Goal: Understand process/instructions: Learn how to perform a task or action

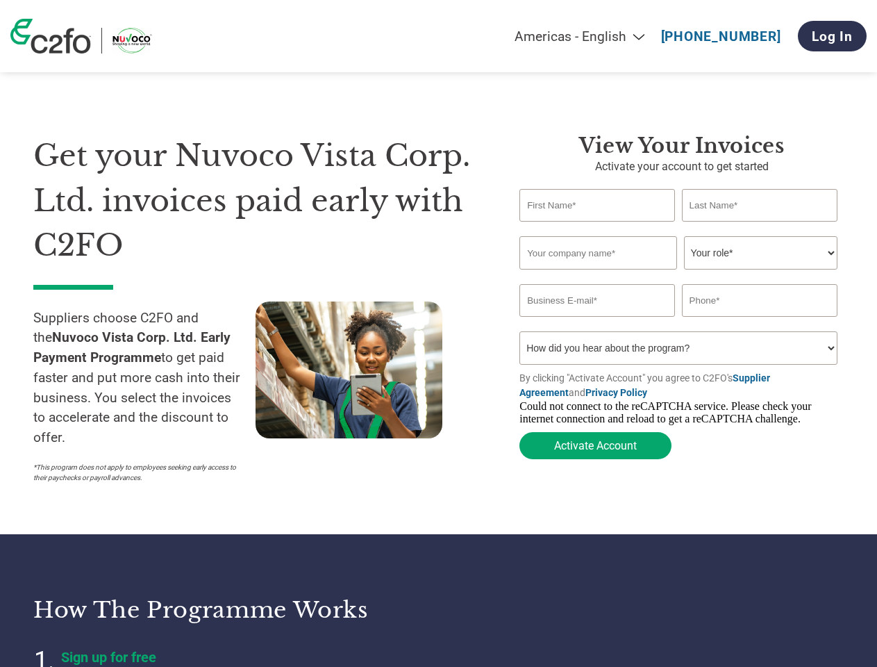
select select "en-[GEOGRAPHIC_DATA]"
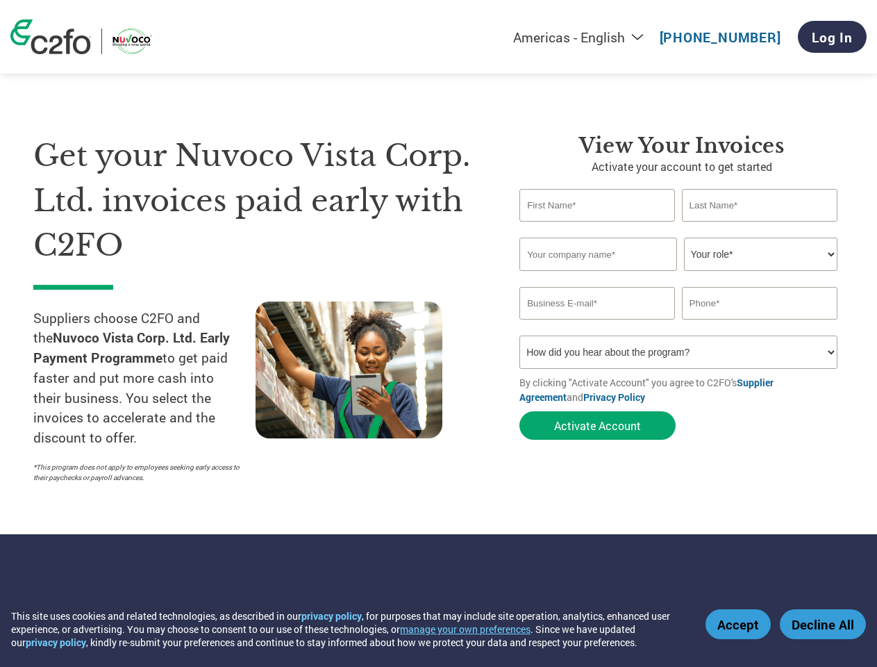
select select "en-[GEOGRAPHIC_DATA]"
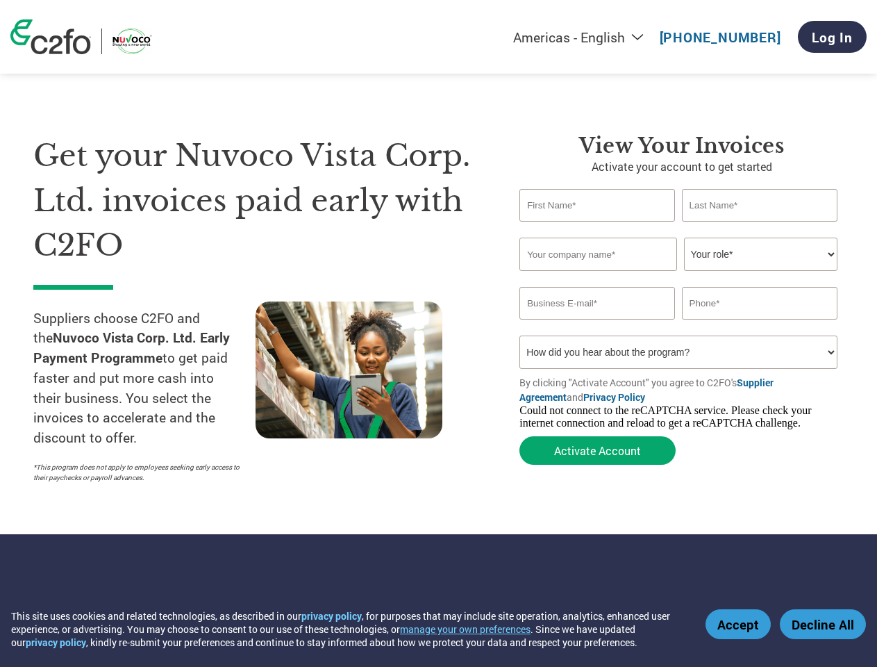
click at [474, 628] on button "manage your own preferences" at bounding box center [465, 628] width 131 height 13
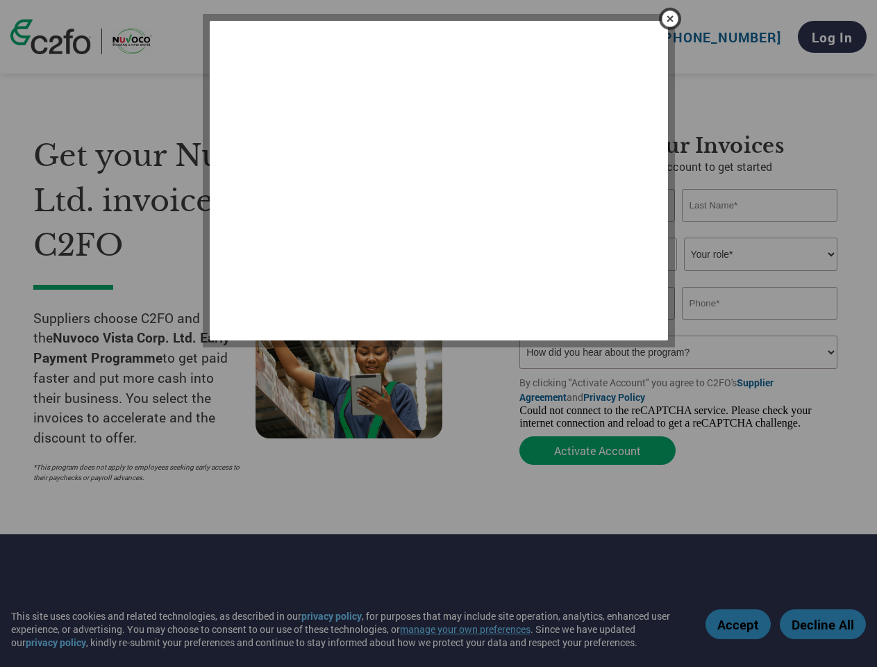
click at [740, 624] on div at bounding box center [438, 333] width 877 height 667
click at [823, 624] on div at bounding box center [438, 333] width 877 height 667
